Goal: Task Accomplishment & Management: Manage account settings

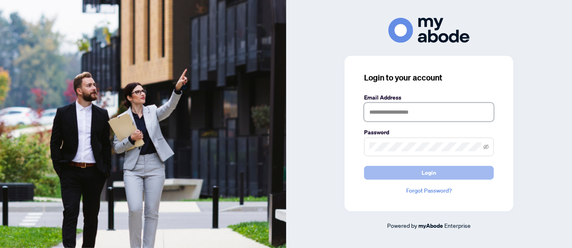
type input "**********"
click at [456, 169] on button "Login" at bounding box center [429, 173] width 130 height 14
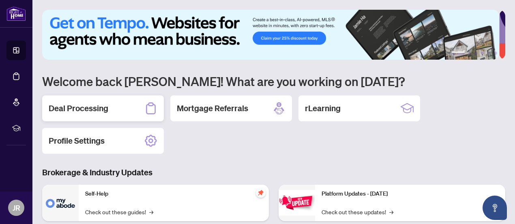
click at [134, 105] on div "Deal Processing" at bounding box center [103, 108] width 122 height 26
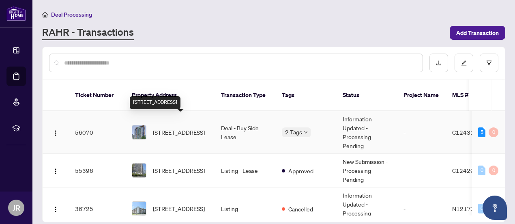
click at [184, 128] on span "[STREET_ADDRESS]" at bounding box center [179, 132] width 52 height 9
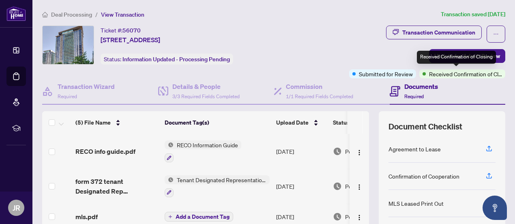
click at [461, 74] on span "Received Confirmation of Closing" at bounding box center [465, 73] width 73 height 9
click at [453, 73] on span "Received Confirmation of Closing" at bounding box center [465, 73] width 73 height 9
click at [429, 73] on span "Received Confirmation of Closing" at bounding box center [465, 73] width 73 height 9
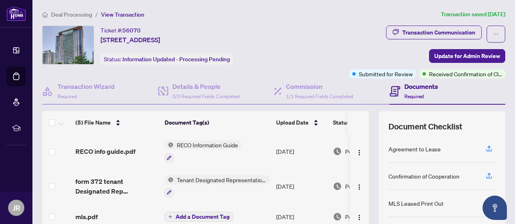
click at [334, 42] on div "Transaction Communication Update for Admin Review Submitted for Review Received…" at bounding box center [399, 52] width 212 height 53
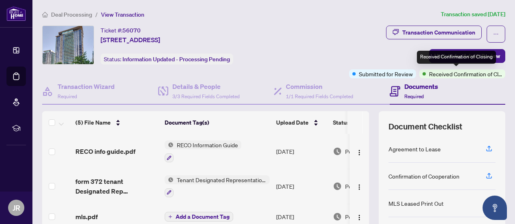
click at [442, 74] on span "Received Confirmation of Closing" at bounding box center [465, 73] width 73 height 9
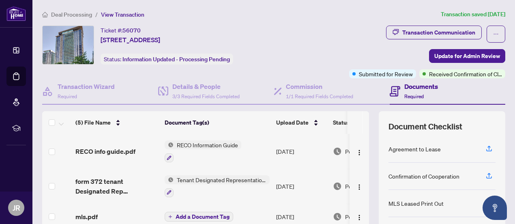
click at [336, 52] on div "Transaction Communication Update for Admin Review Submitted for Review Received…" at bounding box center [399, 52] width 212 height 53
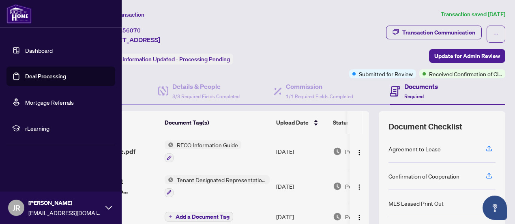
click at [108, 205] on icon at bounding box center [108, 207] width 6 height 6
click at [37, 156] on span "Logout" at bounding box center [33, 159] width 18 height 13
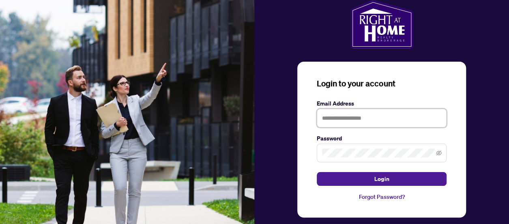
type input "**********"
